Goal: Transaction & Acquisition: Subscribe to service/newsletter

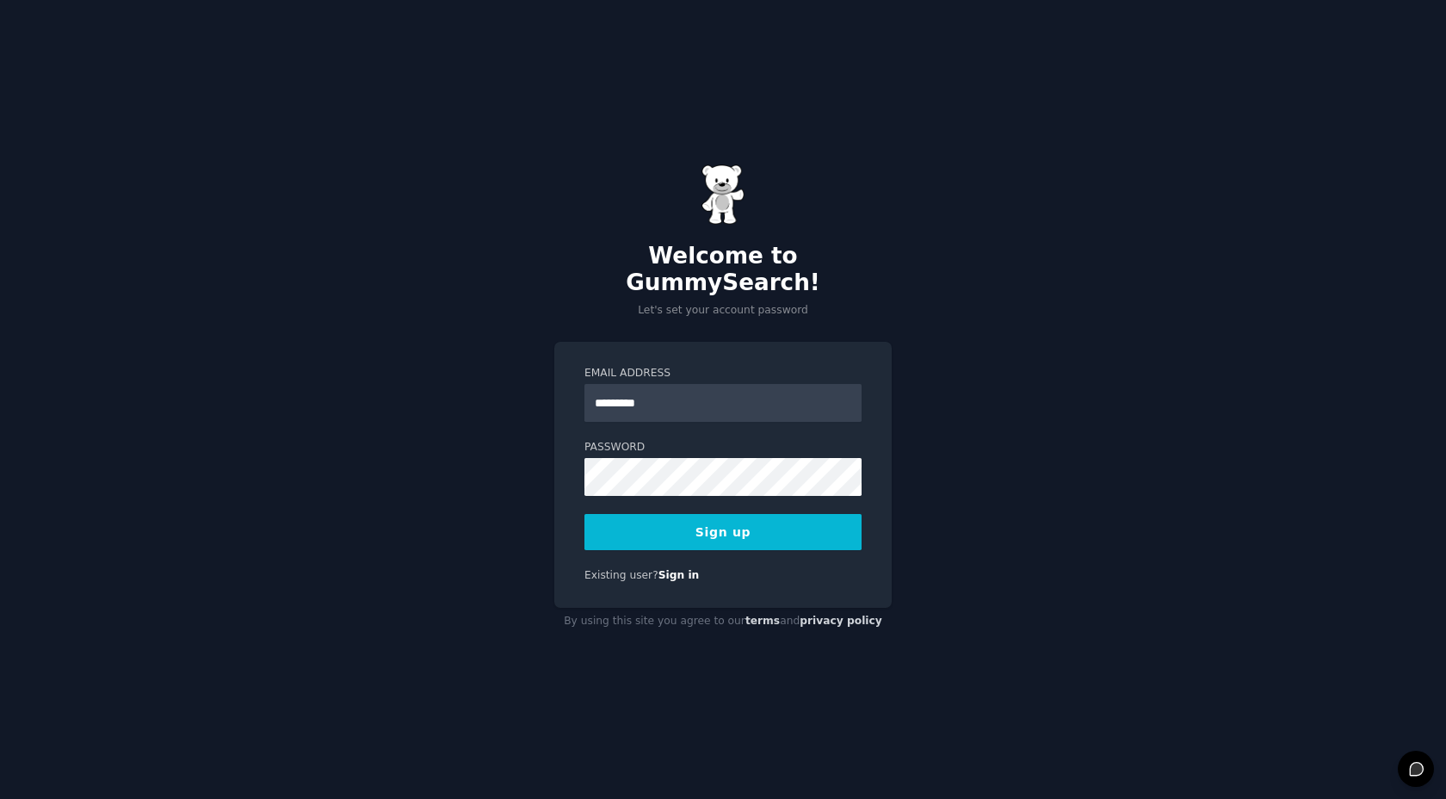
type input "**********"
click at [584, 514] on button "Sign up" at bounding box center [722, 532] width 277 height 36
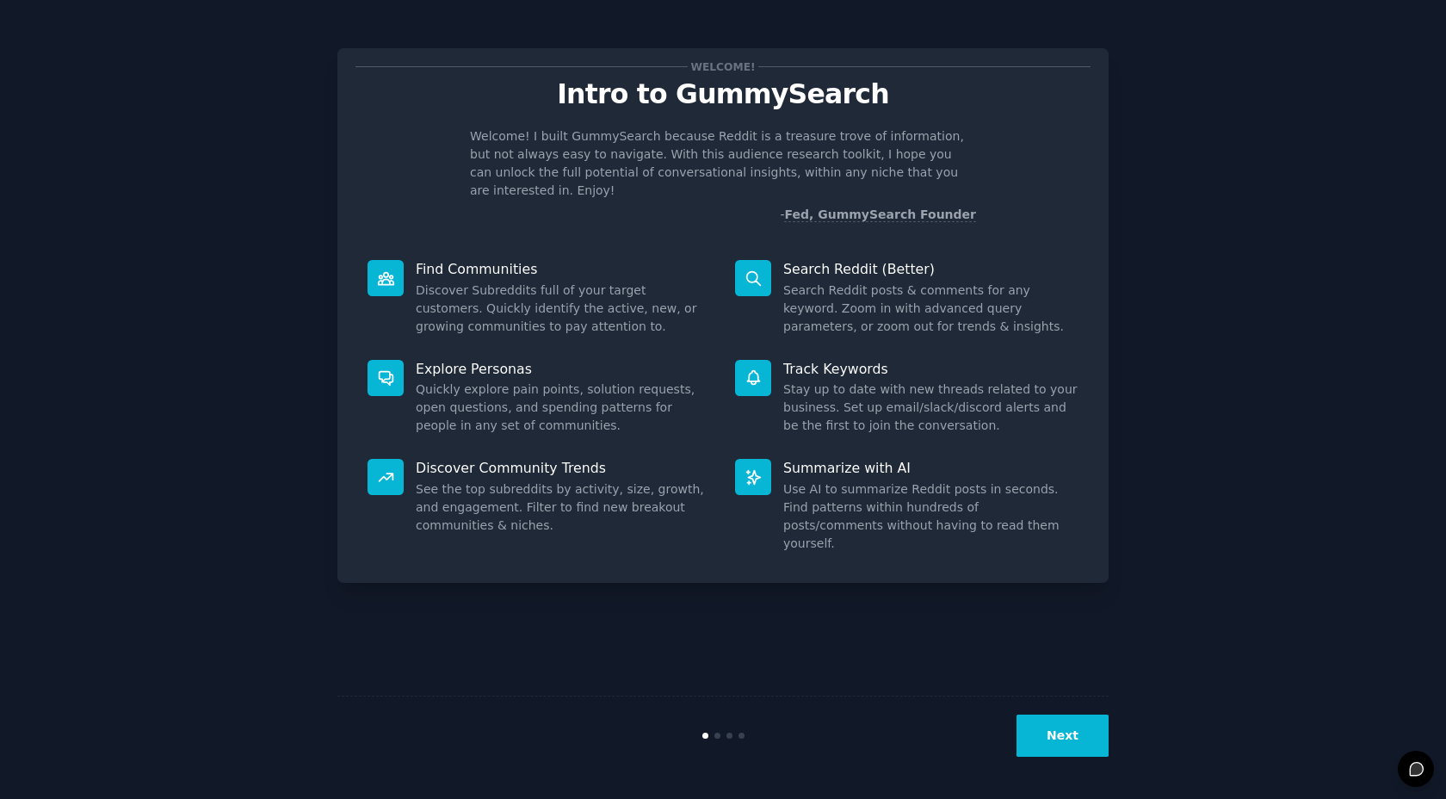
click at [1039, 728] on button "Next" at bounding box center [1062, 735] width 92 height 42
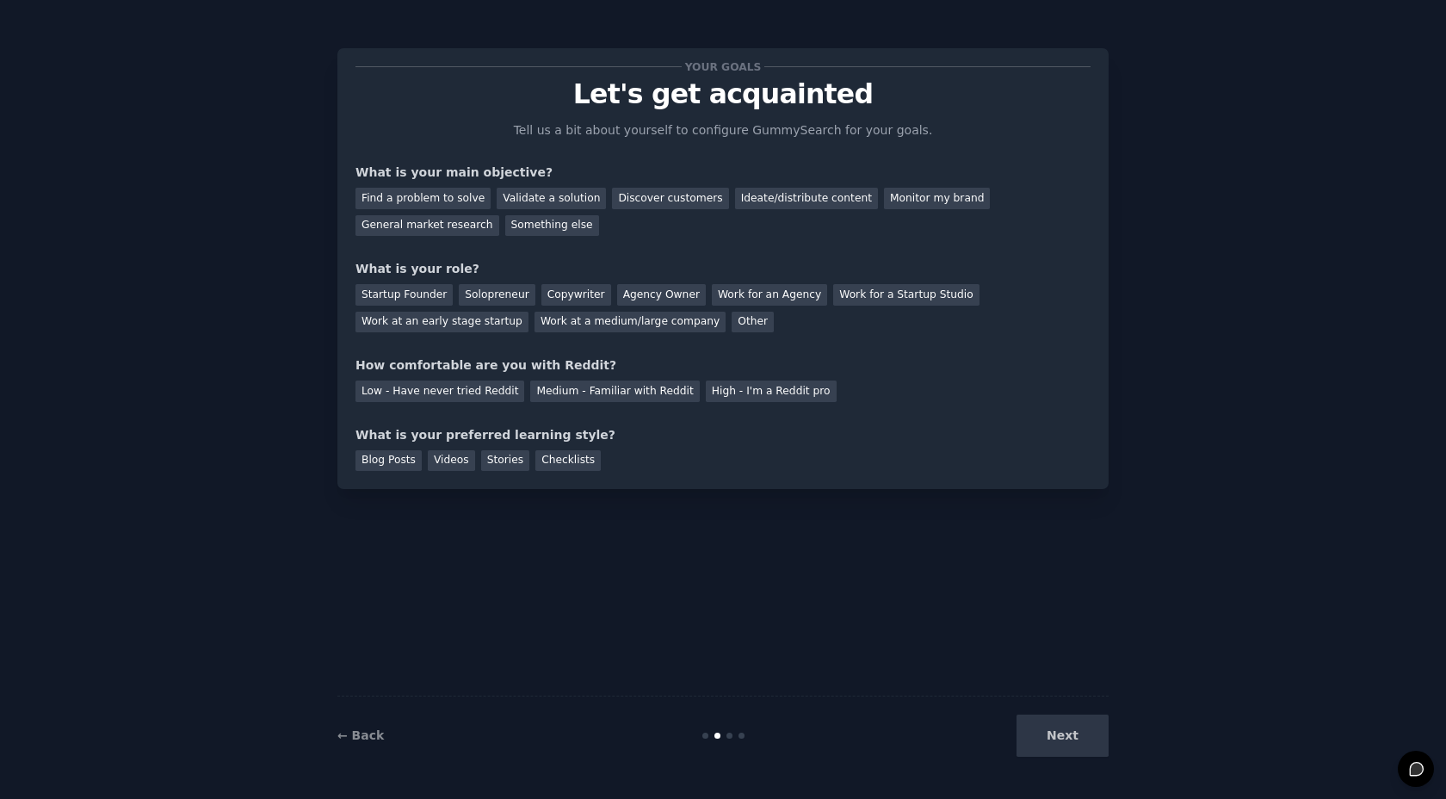
click at [1039, 728] on div "Next" at bounding box center [979, 735] width 257 height 42
click at [441, 199] on div "Find a problem to solve" at bounding box center [422, 199] width 135 height 22
click at [439, 291] on div "Startup Founder" at bounding box center [403, 295] width 97 height 22
click at [570, 294] on div "Copywriter" at bounding box center [576, 295] width 70 height 22
click at [412, 296] on div "Startup Founder" at bounding box center [403, 295] width 97 height 22
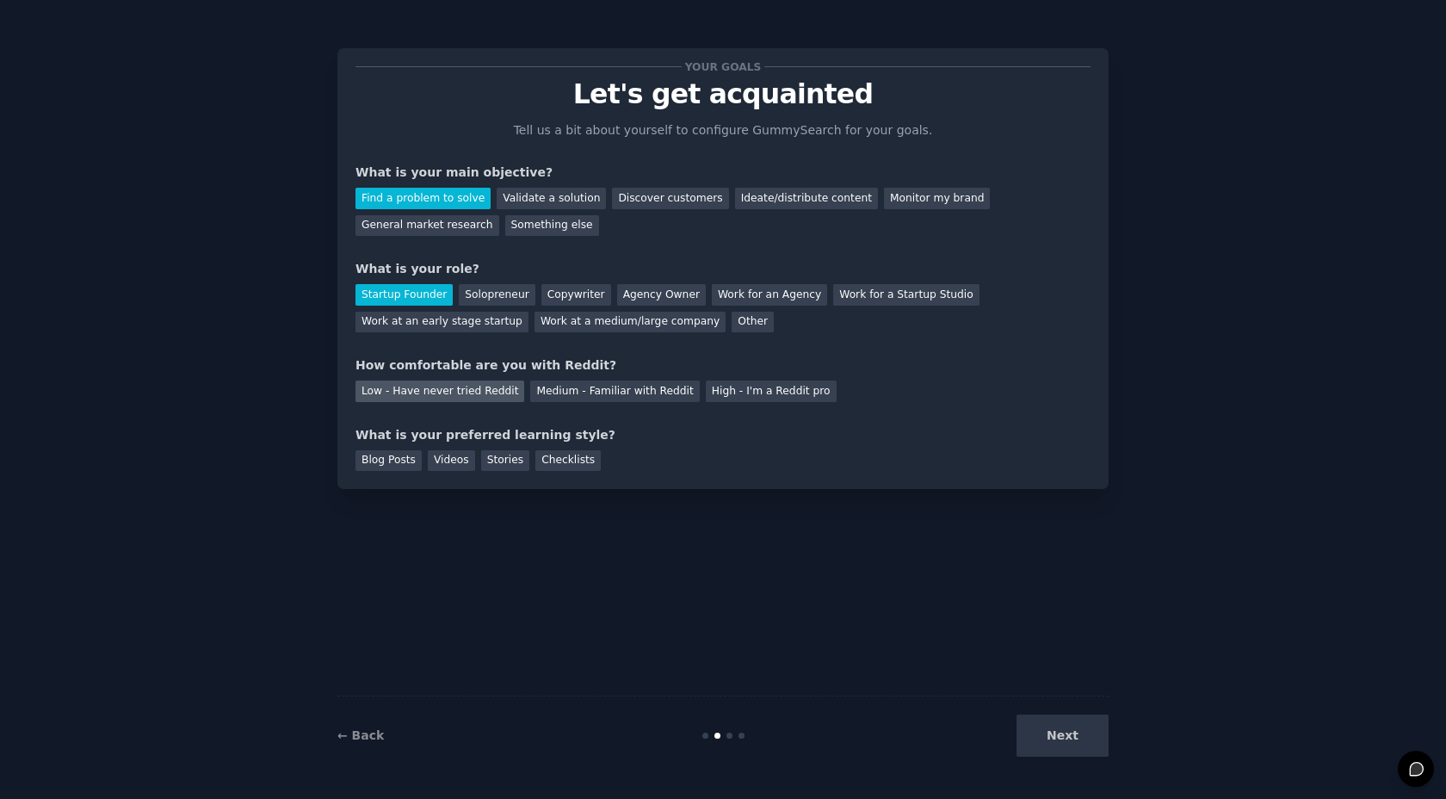
click at [488, 384] on div "Low - Have never tried Reddit" at bounding box center [439, 391] width 169 height 22
click at [404, 460] on div "Blog Posts" at bounding box center [388, 461] width 66 height 22
click at [455, 451] on div "Videos" at bounding box center [451, 461] width 47 height 22
click at [1090, 731] on button "Next" at bounding box center [1062, 735] width 92 height 42
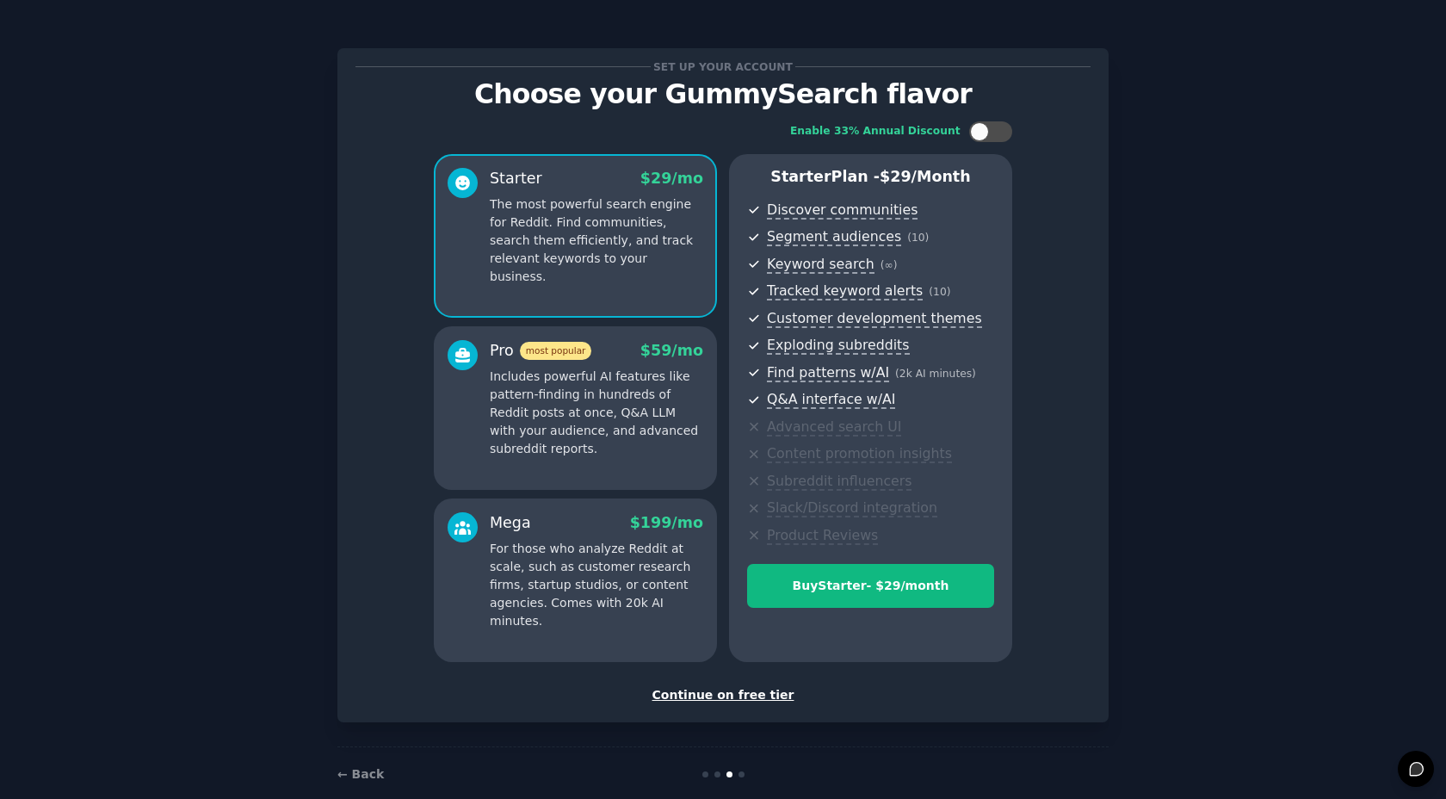
click at [1144, 390] on div "Set up your account Choose your GummySearch flavor Enable 33% Annual Discount S…" at bounding box center [722, 412] width 1397 height 777
click at [357, 775] on link "← Back" at bounding box center [360, 774] width 46 height 14
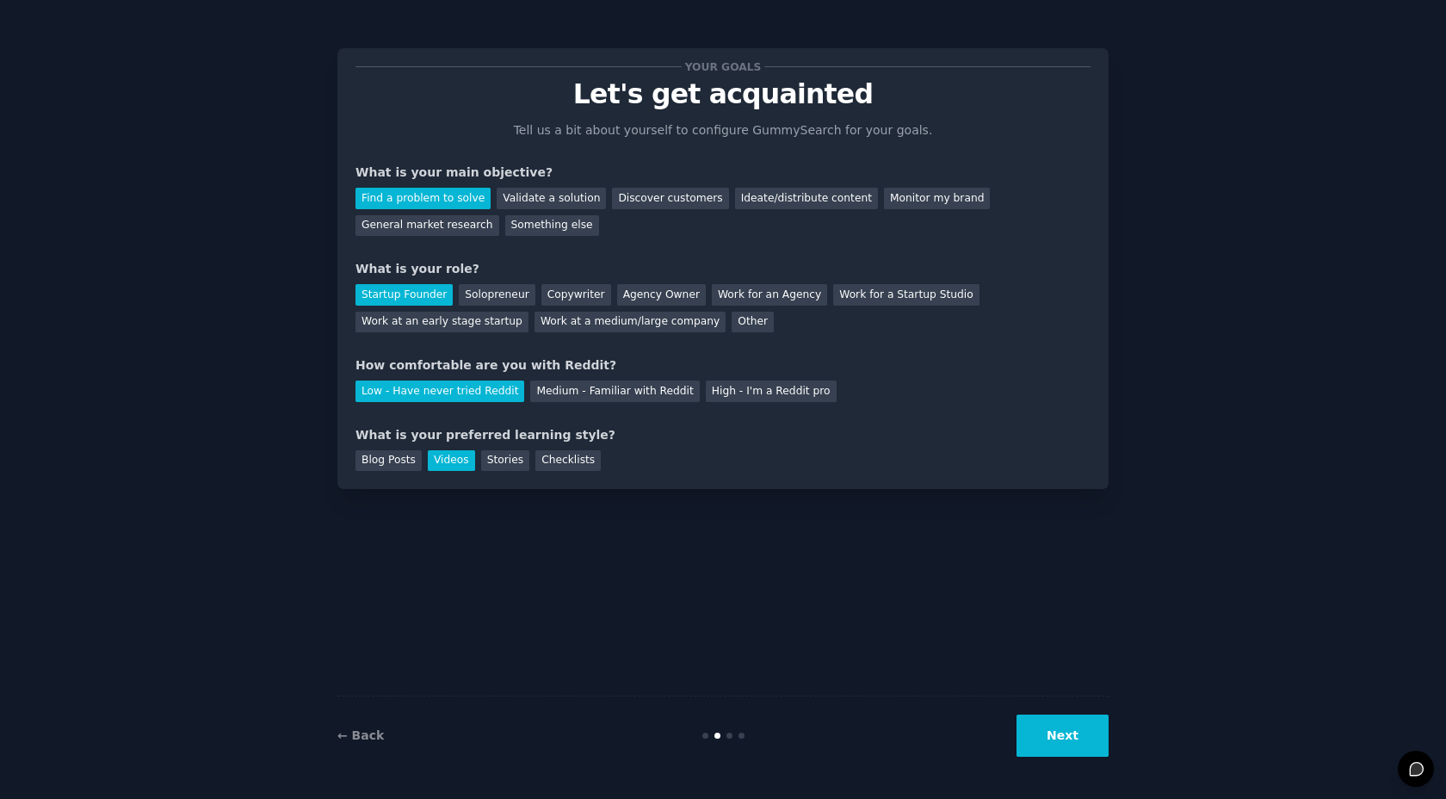
click at [357, 775] on div "Your goals Let's get acquainted Tell us a bit about yourself to configure Gummy…" at bounding box center [723, 399] width 1446 height 799
click at [1051, 742] on button "Next" at bounding box center [1062, 735] width 92 height 42
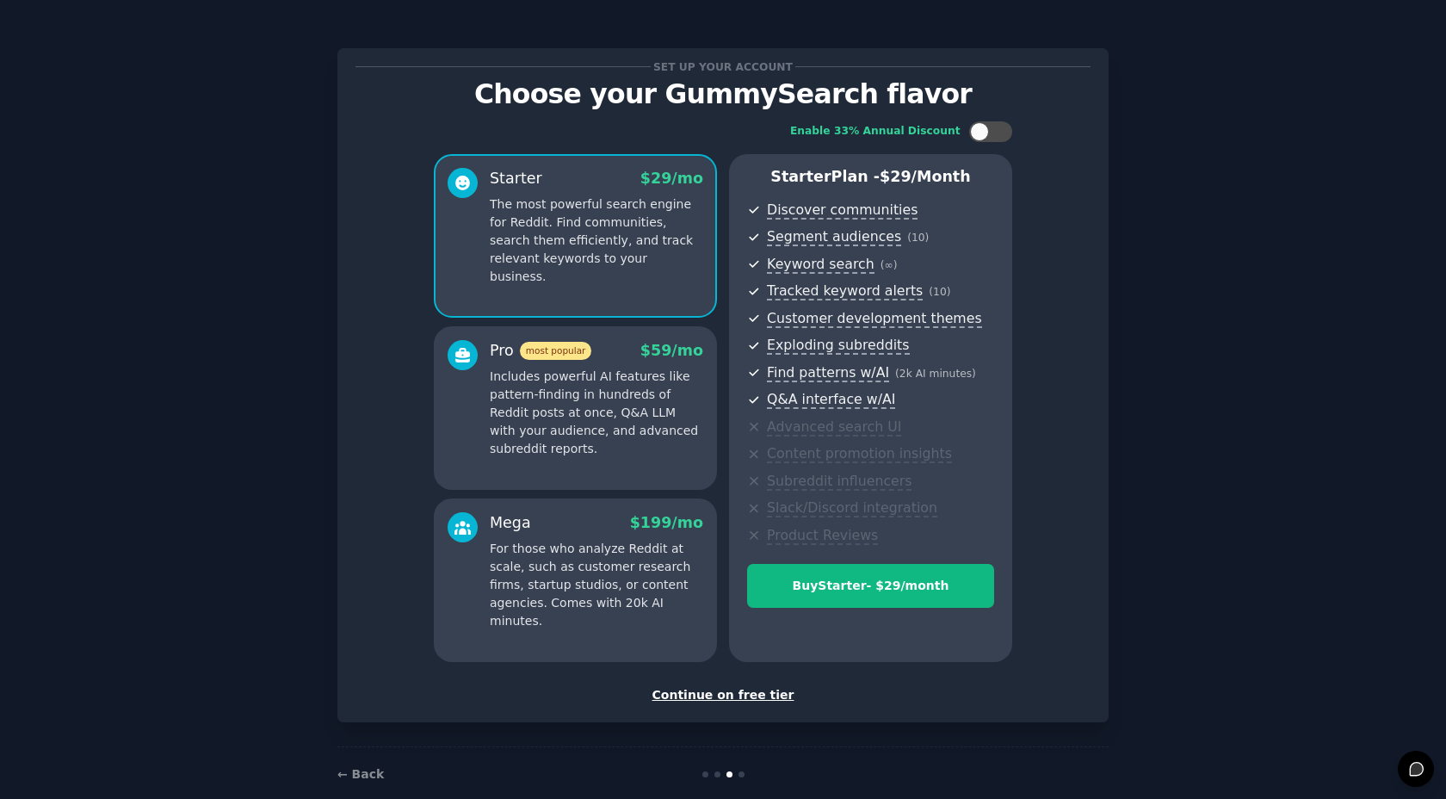
click at [707, 701] on div "Continue on free tier" at bounding box center [722, 695] width 735 height 18
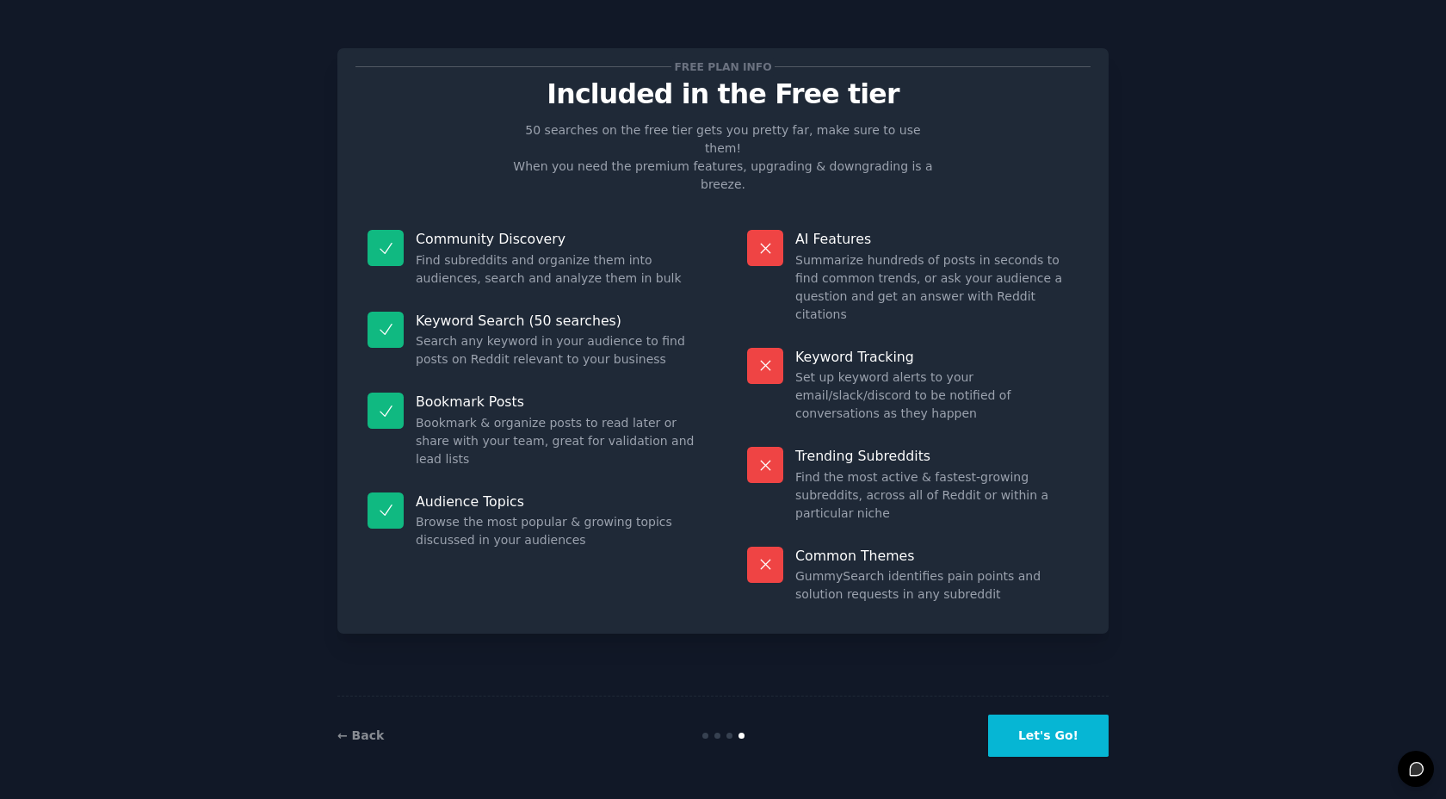
click at [1008, 723] on button "Let's Go!" at bounding box center [1048, 735] width 120 height 42
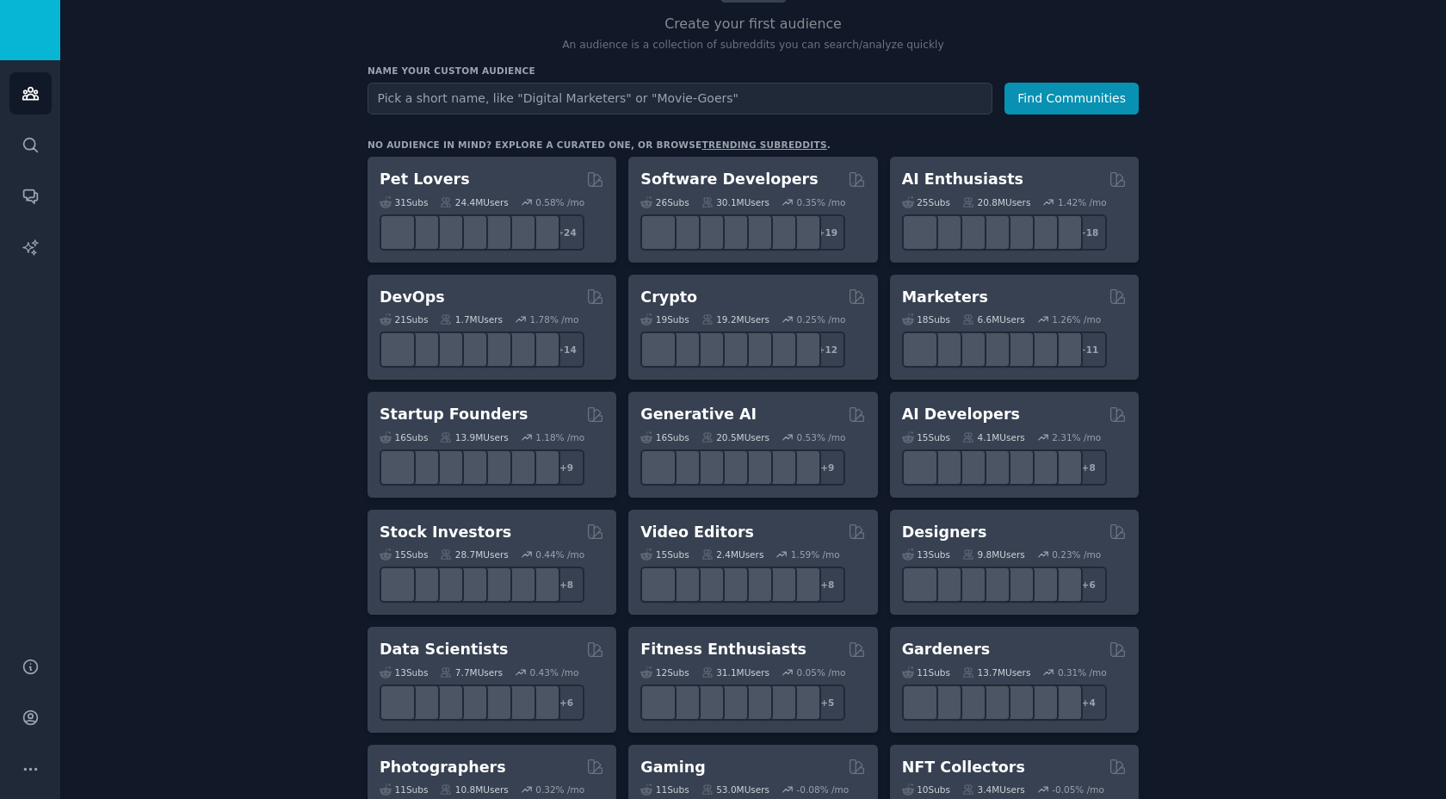
scroll to position [180, 0]
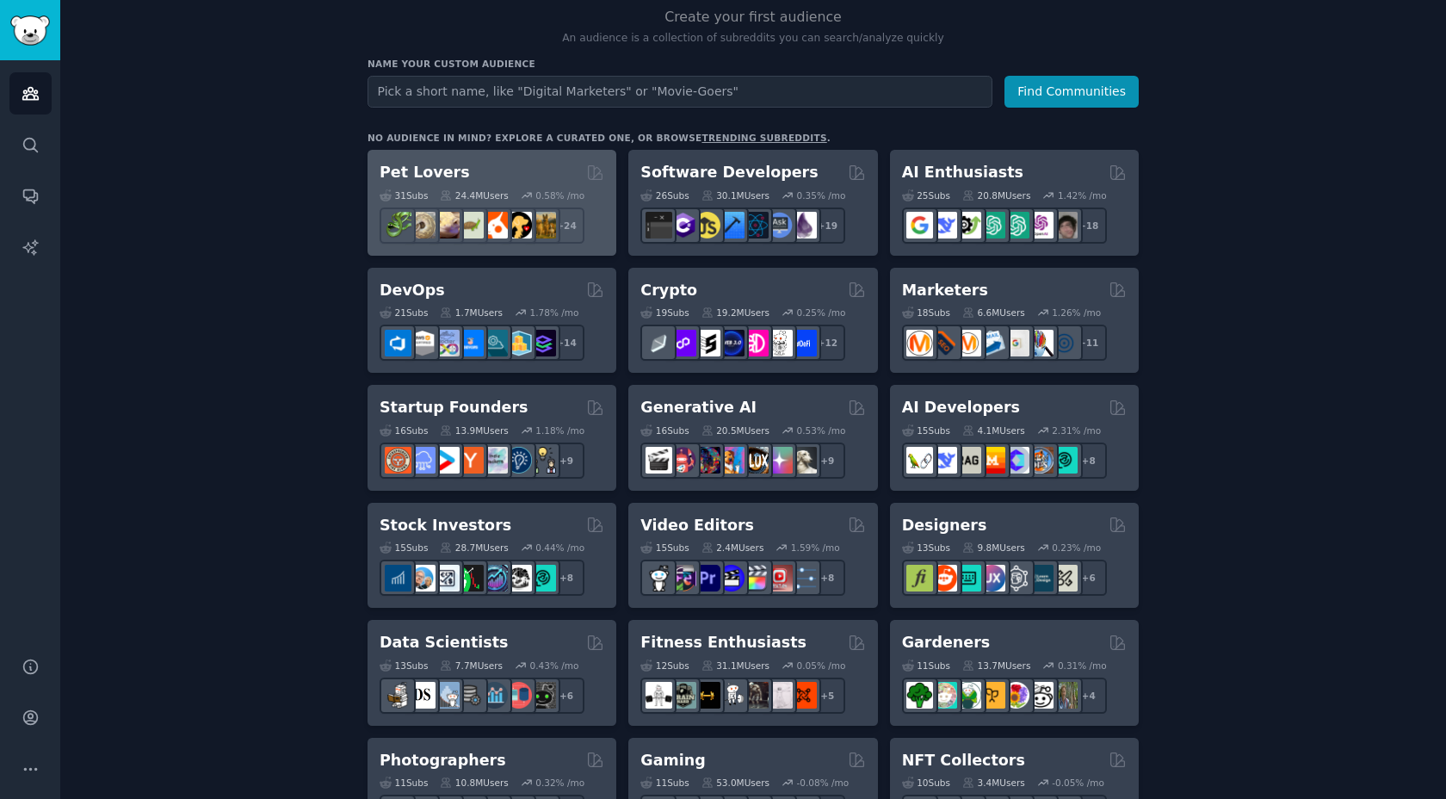
click at [493, 163] on div "Pet Lovers" at bounding box center [491, 173] width 225 height 22
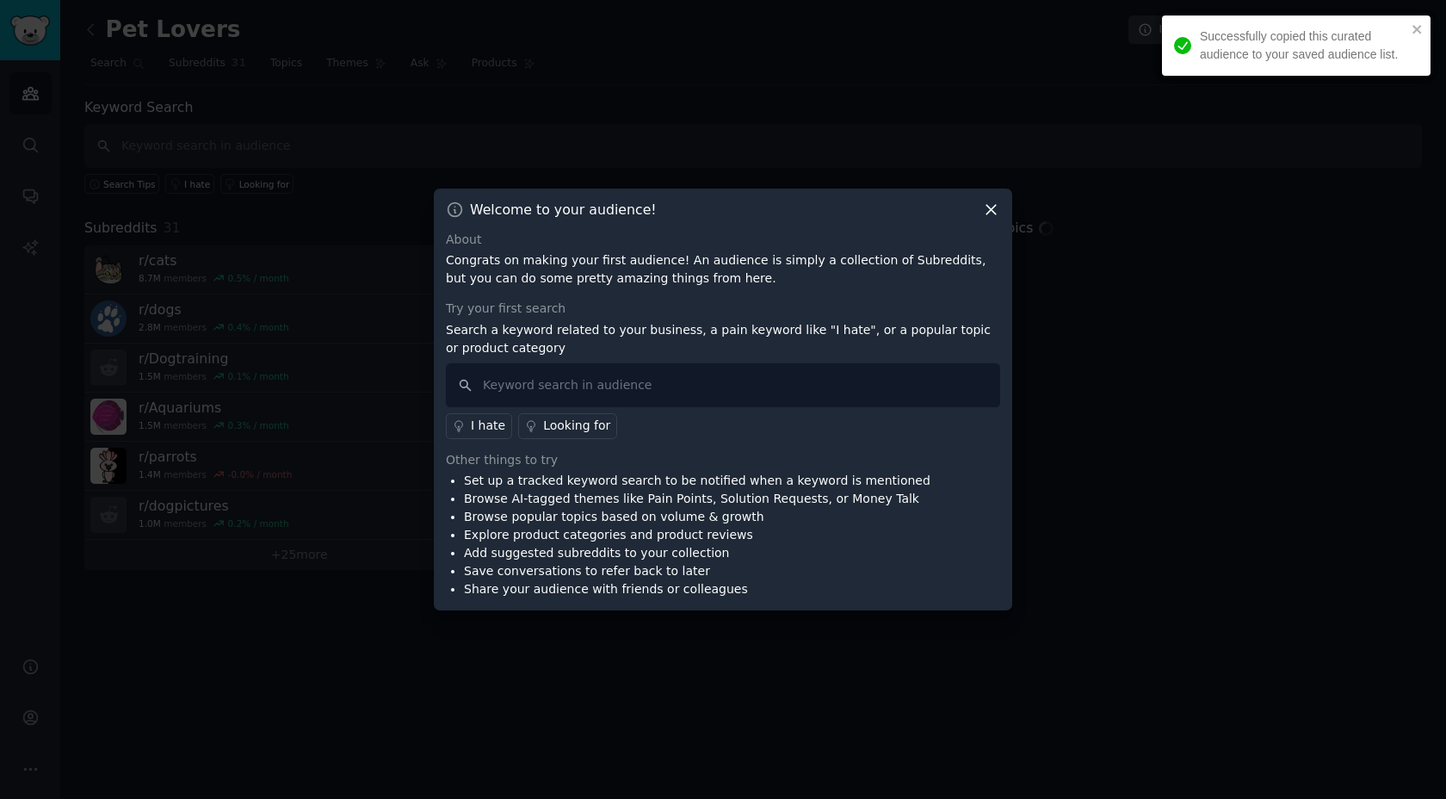
click at [987, 214] on icon at bounding box center [991, 209] width 18 height 18
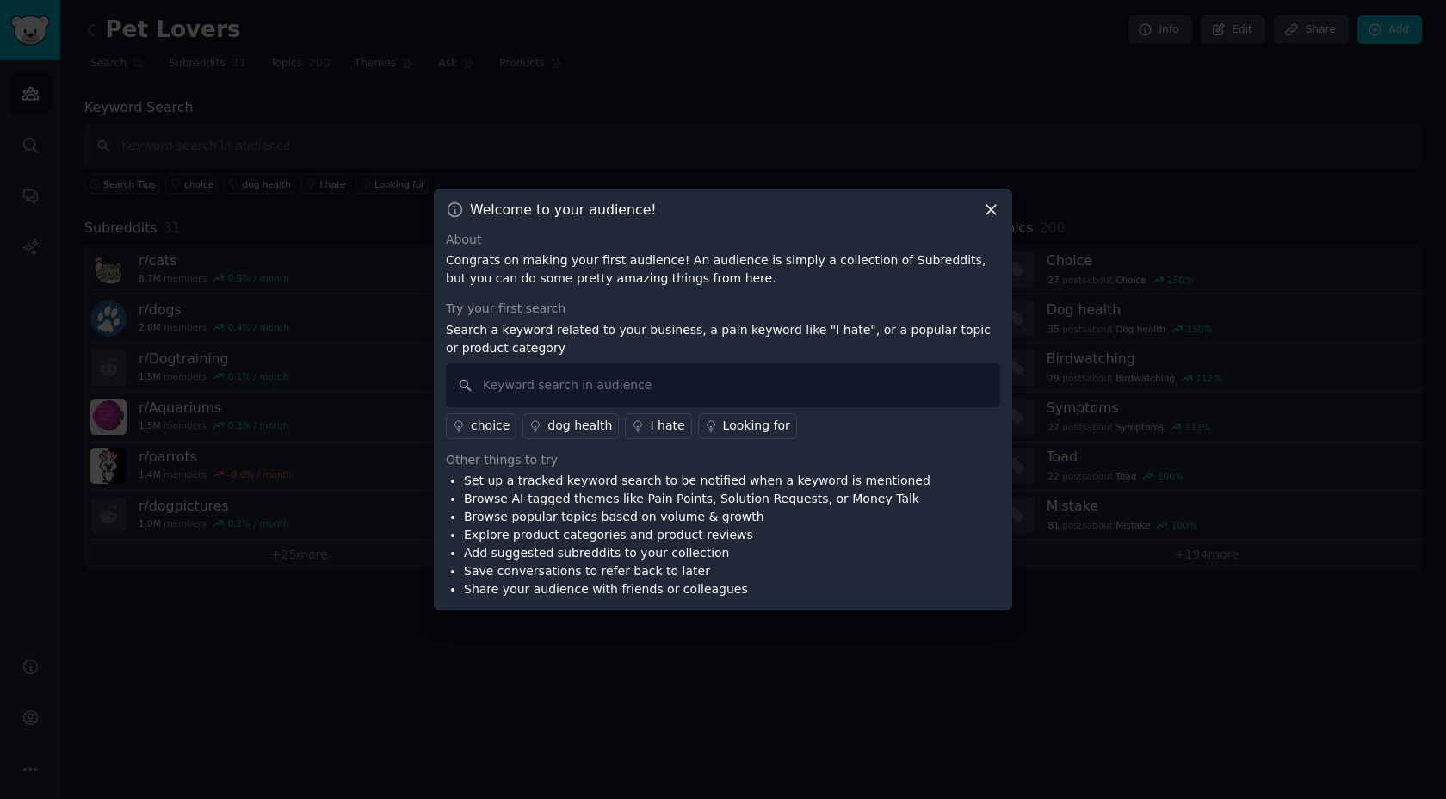
click at [731, 157] on div at bounding box center [723, 399] width 1446 height 799
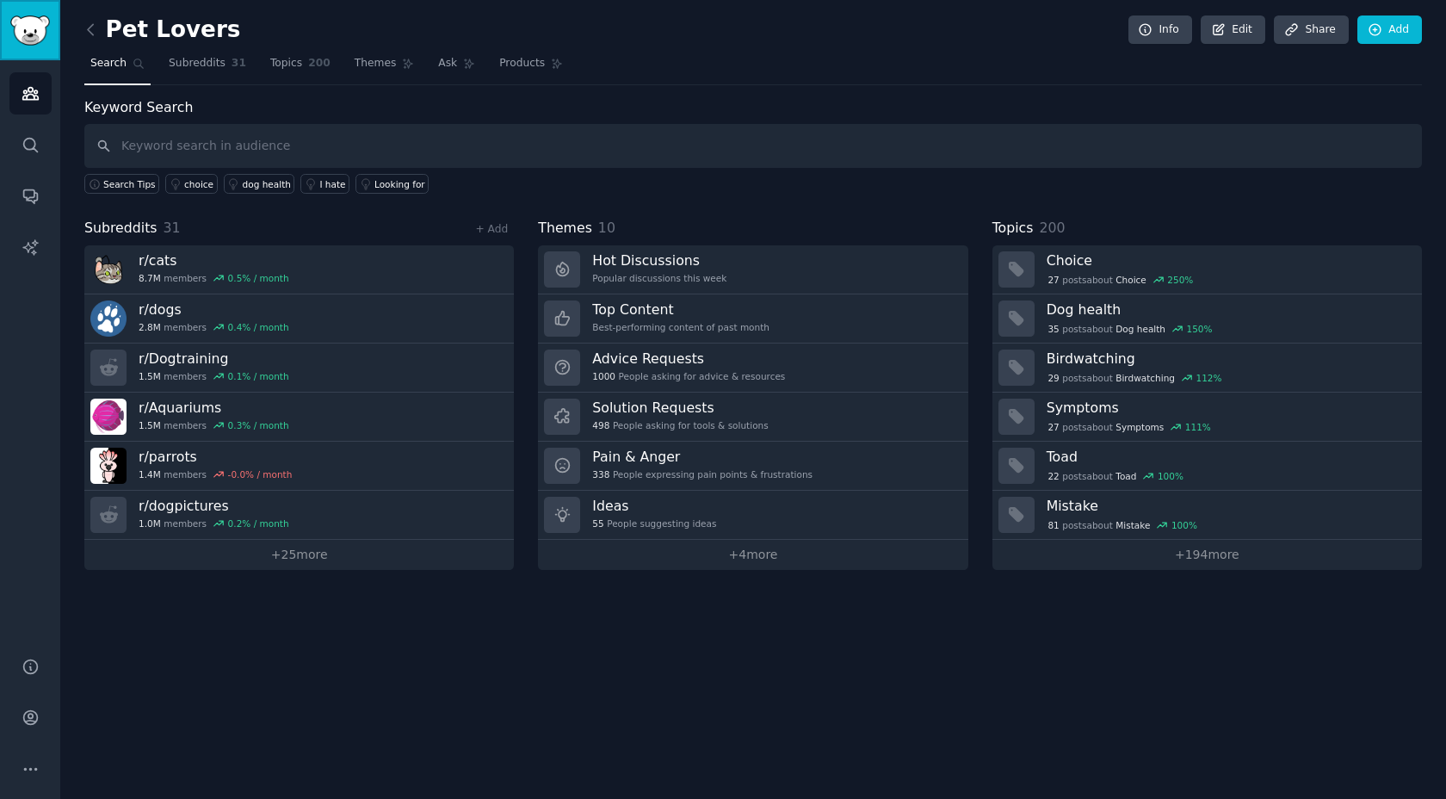
click at [28, 43] on img "Sidebar" at bounding box center [30, 30] width 40 height 30
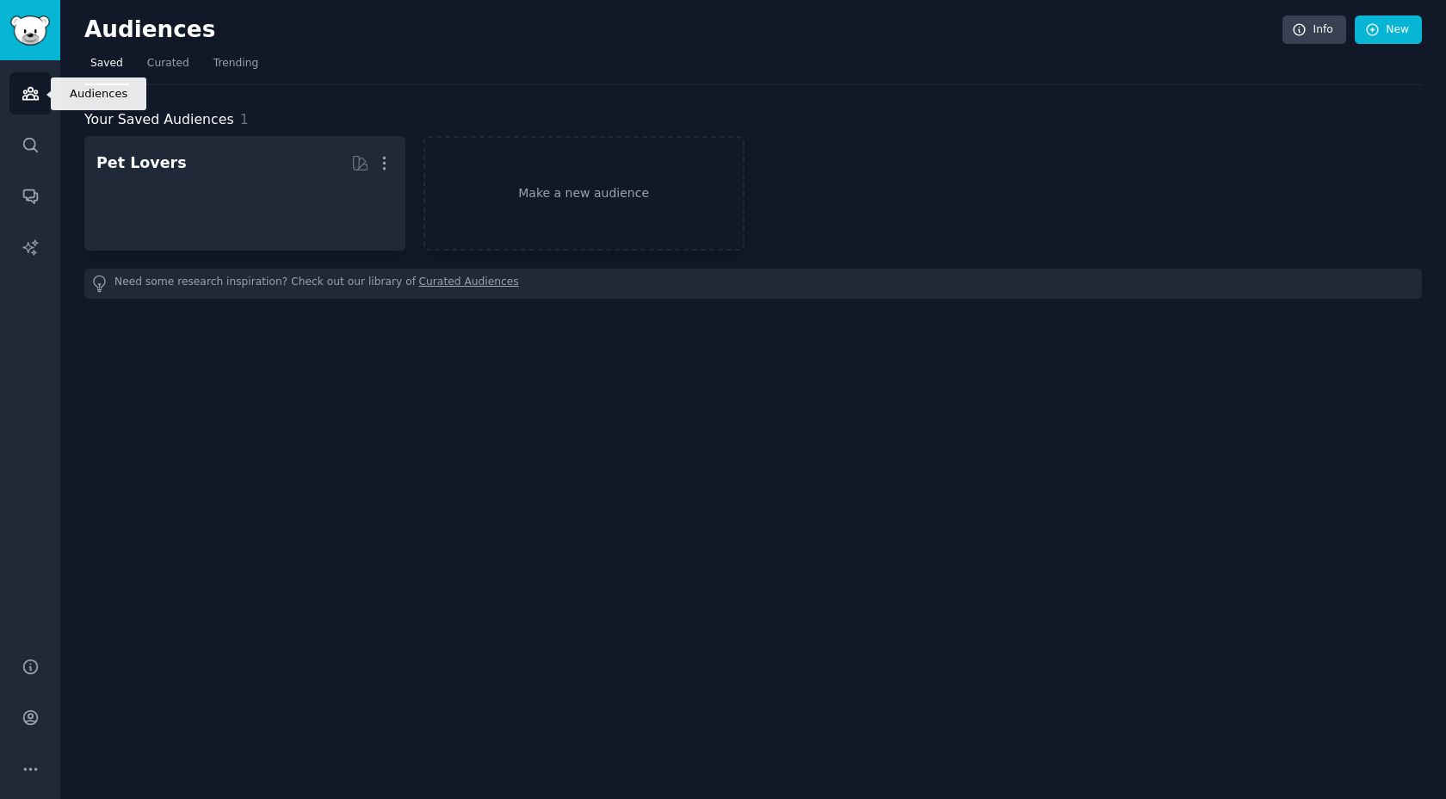
click at [31, 96] on icon "Sidebar" at bounding box center [31, 93] width 18 height 18
click at [24, 185] on link "Conversations" at bounding box center [30, 196] width 42 height 42
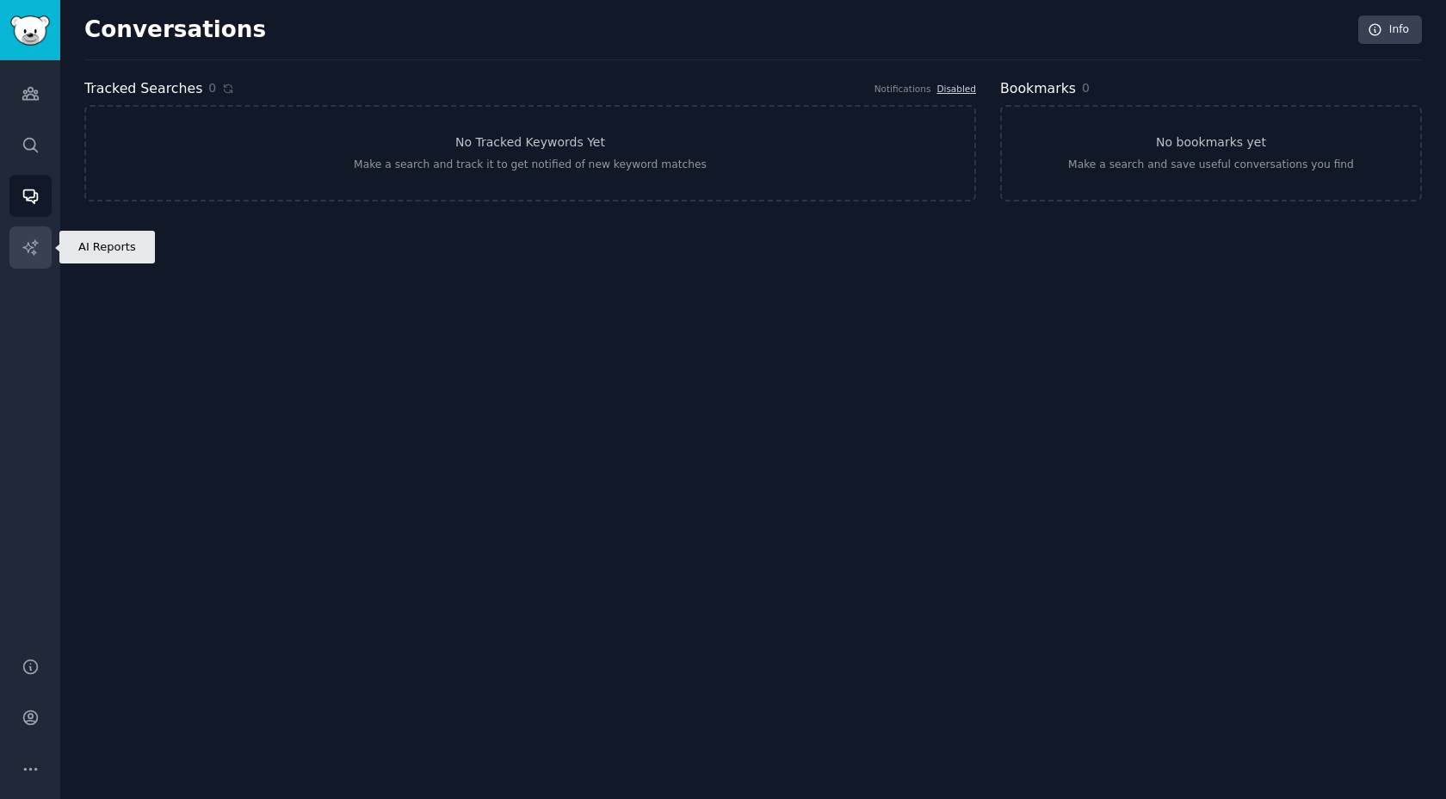
click at [34, 245] on icon "Sidebar" at bounding box center [29, 246] width 15 height 15
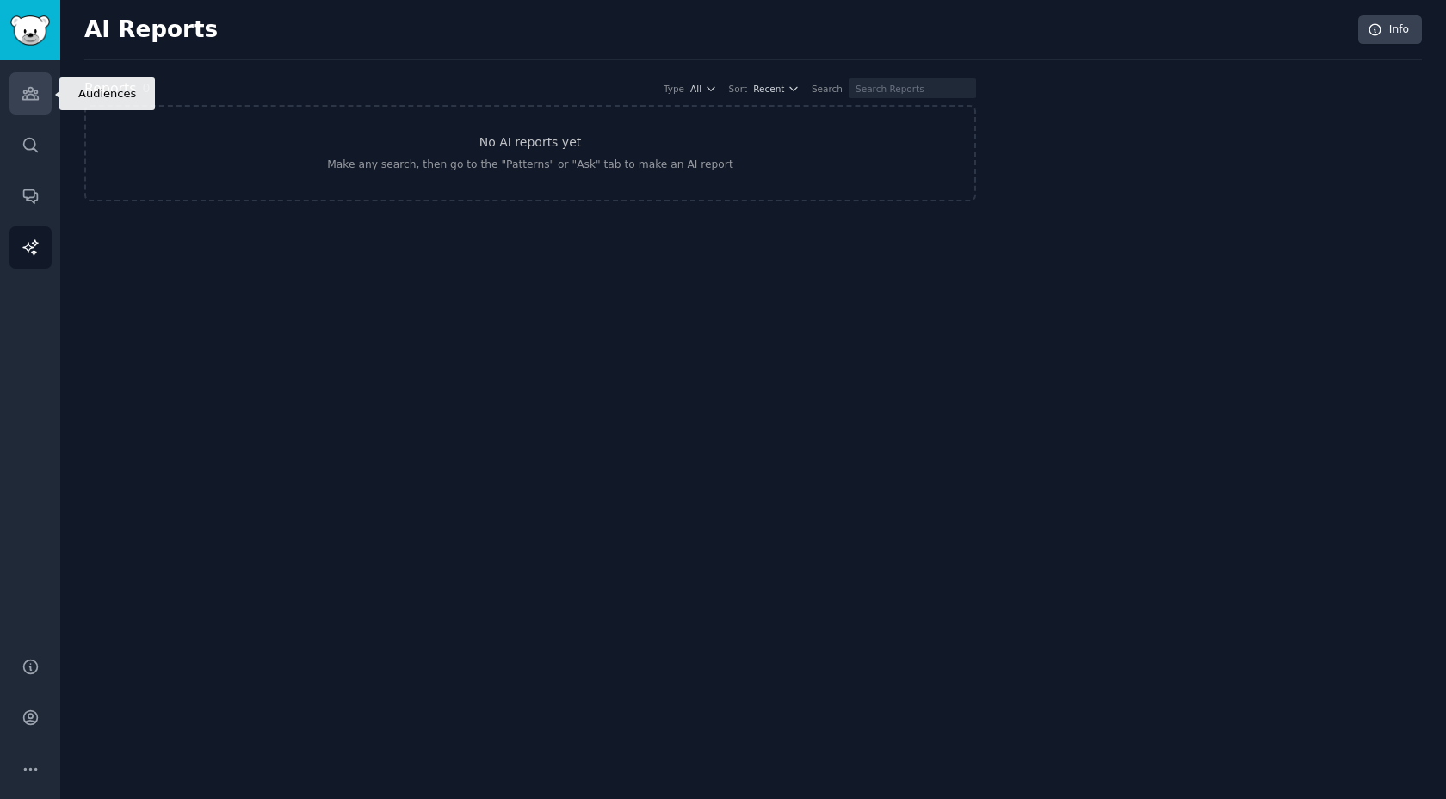
click at [30, 108] on link "Audiences" at bounding box center [30, 93] width 42 height 42
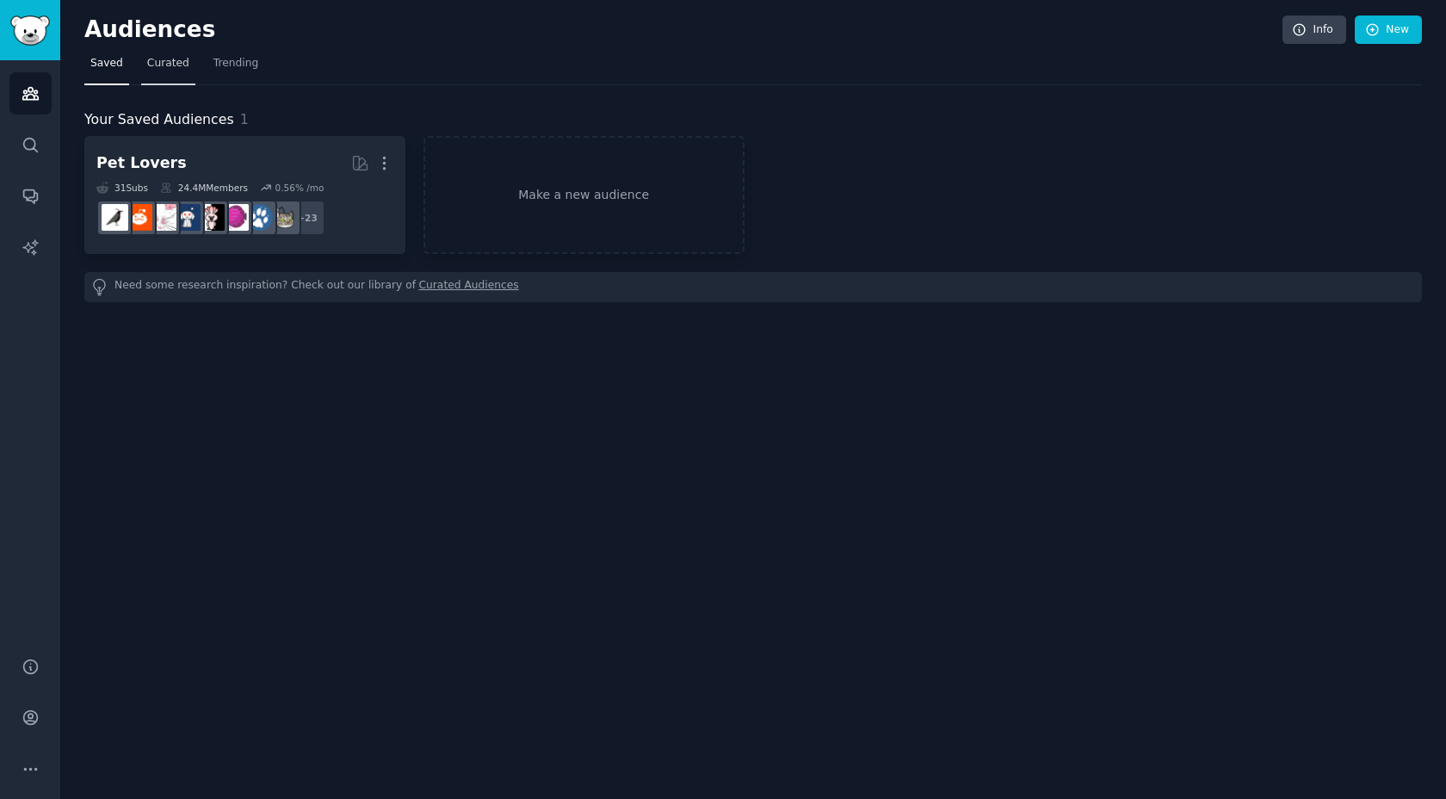
click at [154, 57] on span "Curated" at bounding box center [168, 63] width 42 height 15
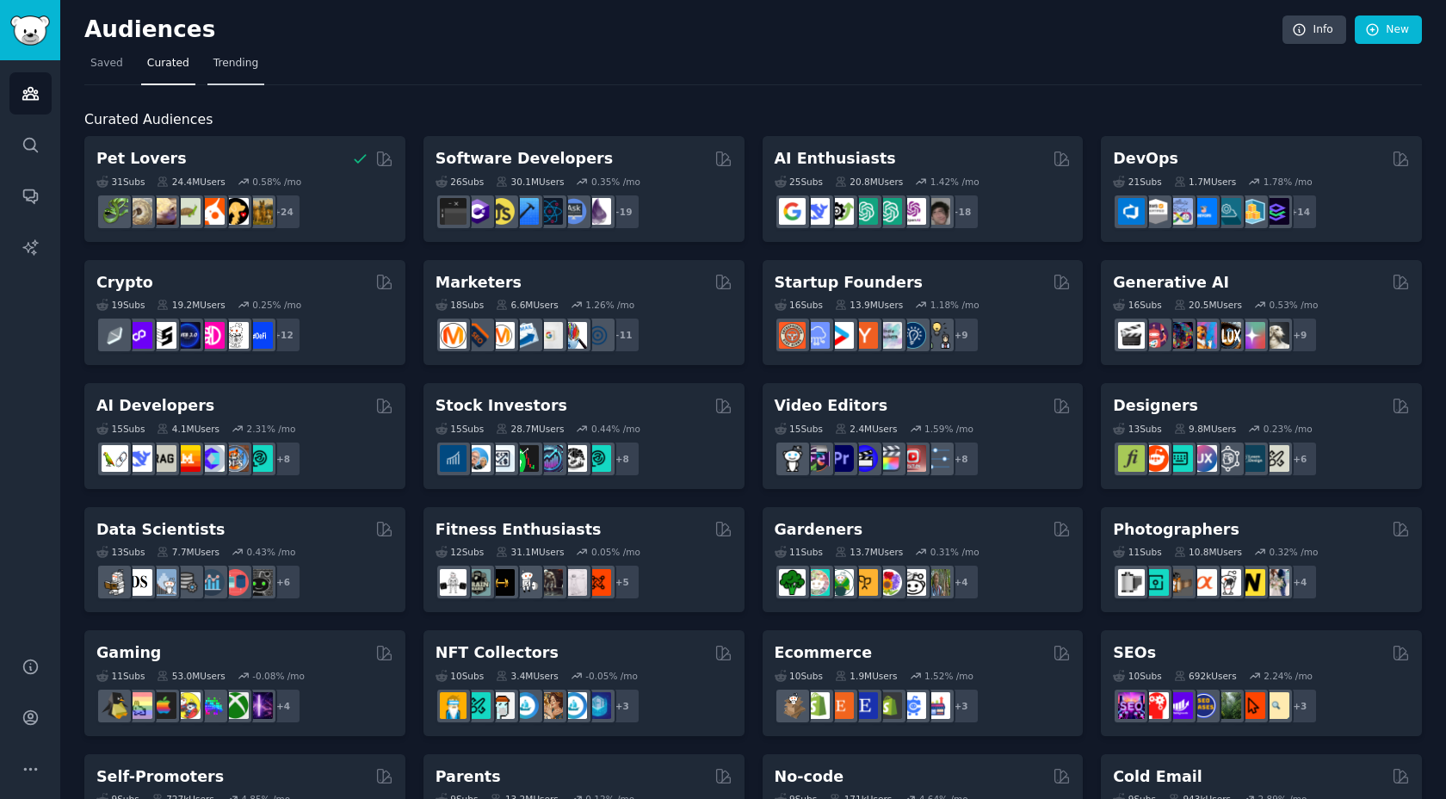
click at [239, 58] on span "Trending" at bounding box center [235, 63] width 45 height 15
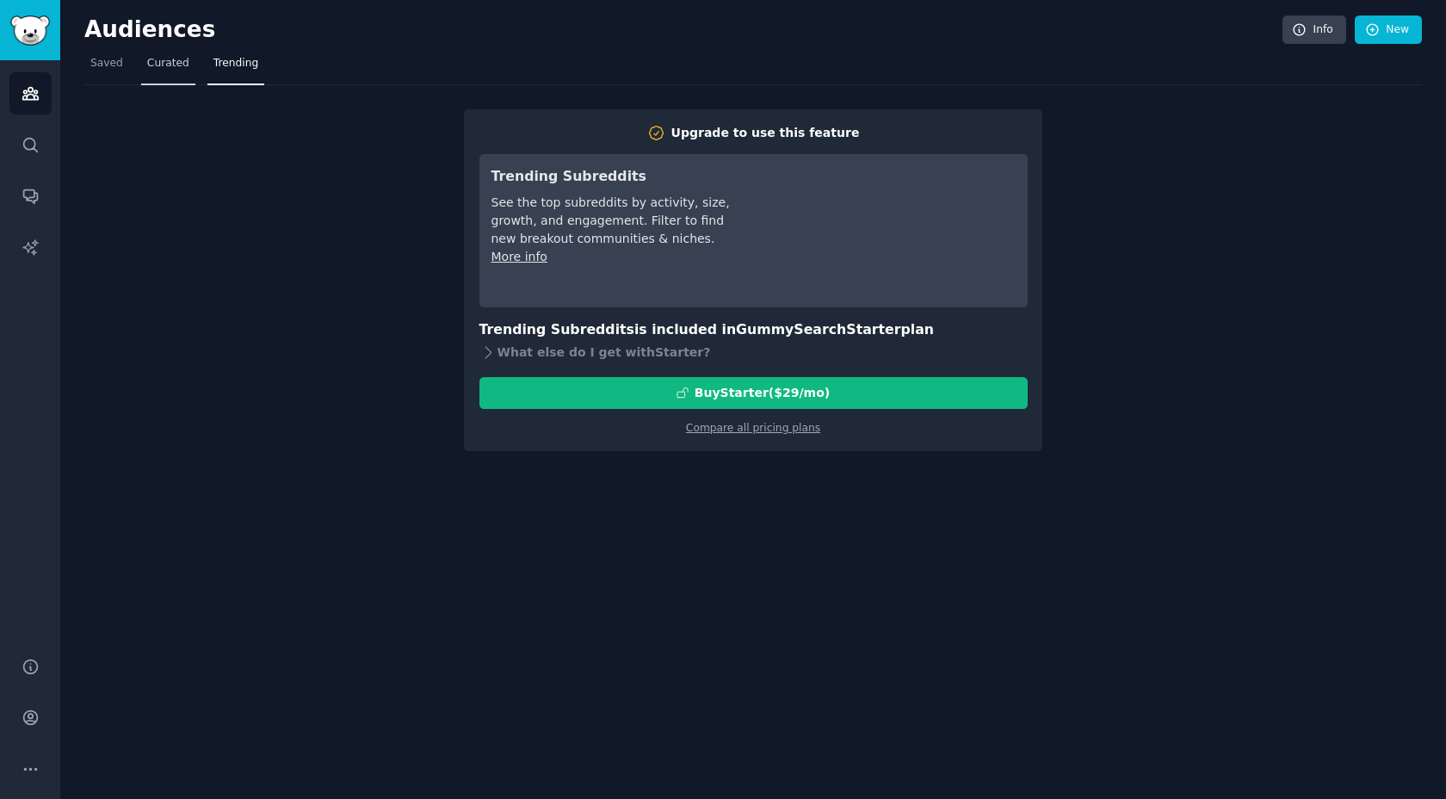
click at [162, 73] on link "Curated" at bounding box center [168, 67] width 54 height 35
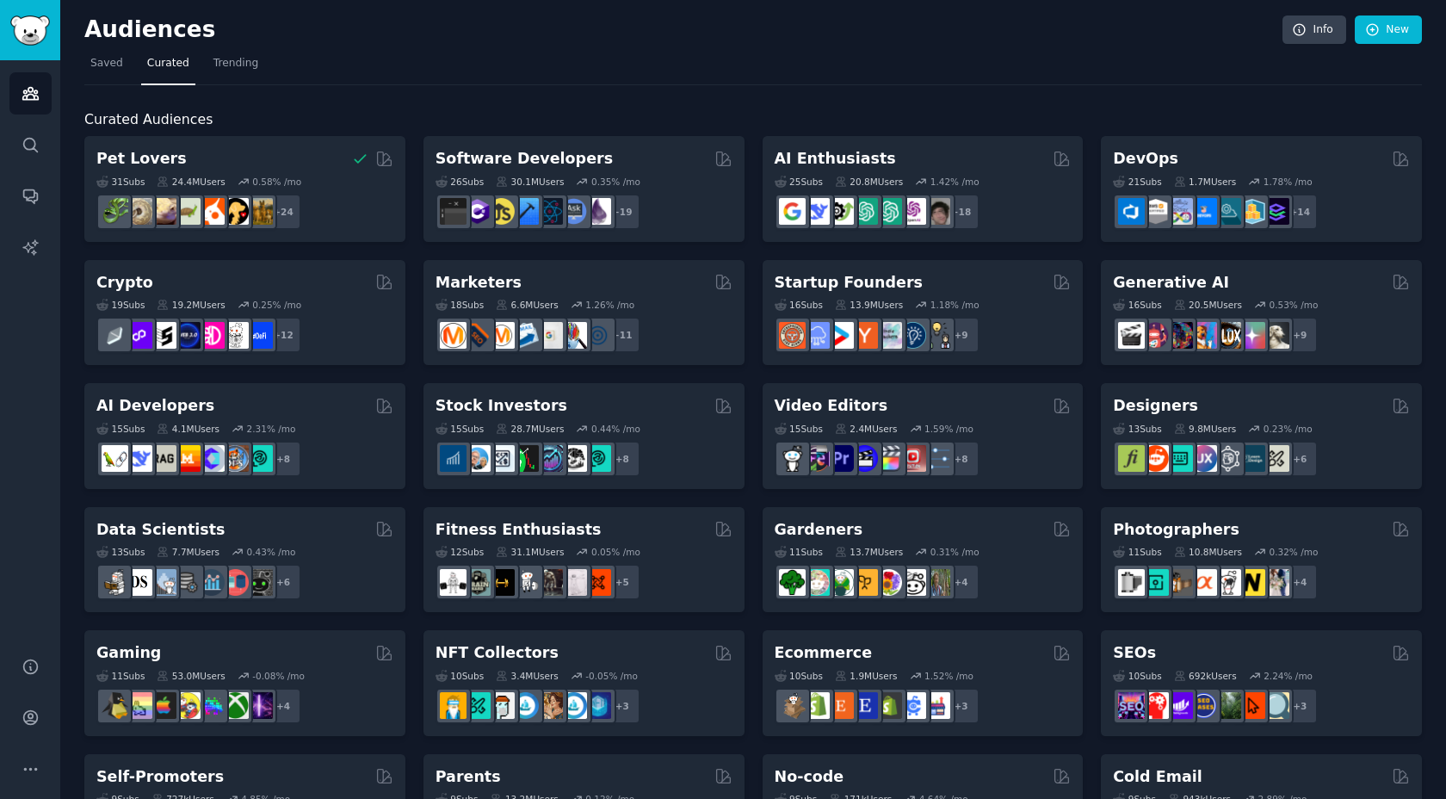
click at [1116, 58] on nav "Saved Curated Trending" at bounding box center [752, 67] width 1337 height 35
